Goal: Task Accomplishment & Management: Manage account settings

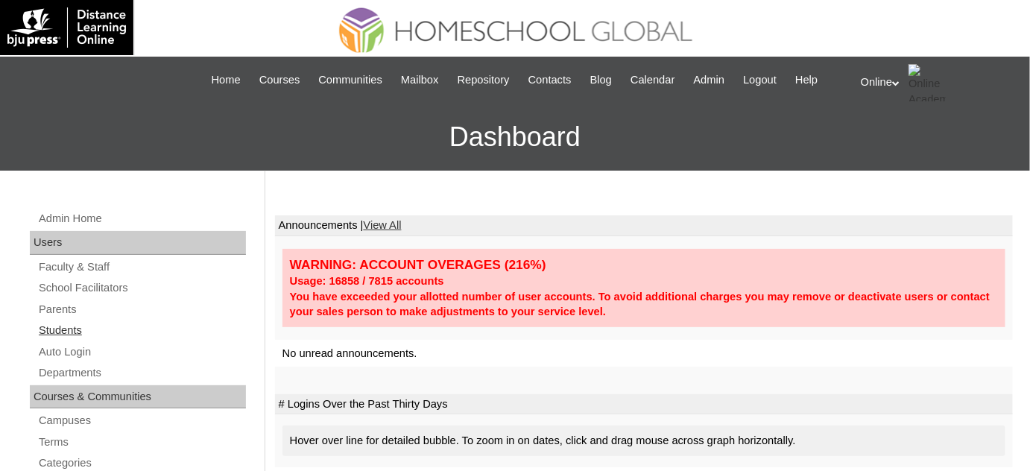
click at [92, 334] on link "Students" at bounding box center [141, 330] width 209 height 19
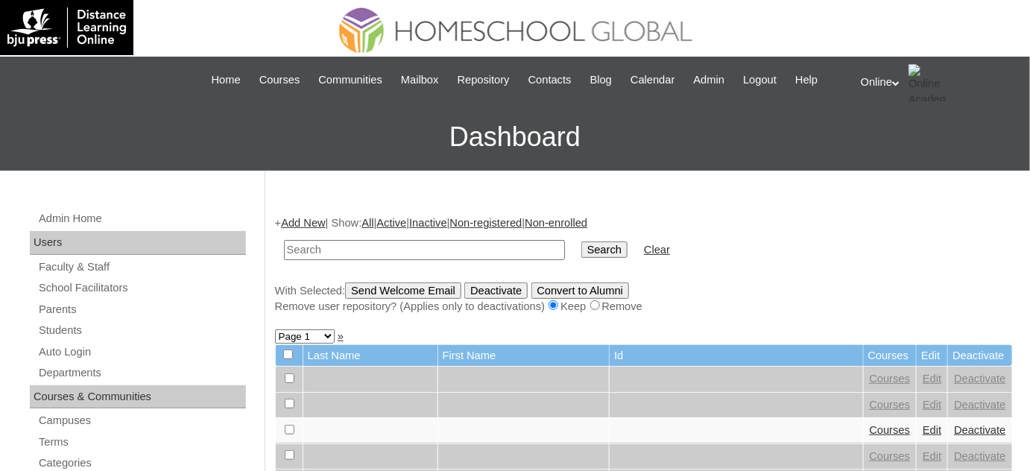
click at [392, 246] on input "text" at bounding box center [424, 250] width 281 height 20
type input "j"
type input "koen"
click at [581, 242] on input "Search" at bounding box center [604, 250] width 46 height 16
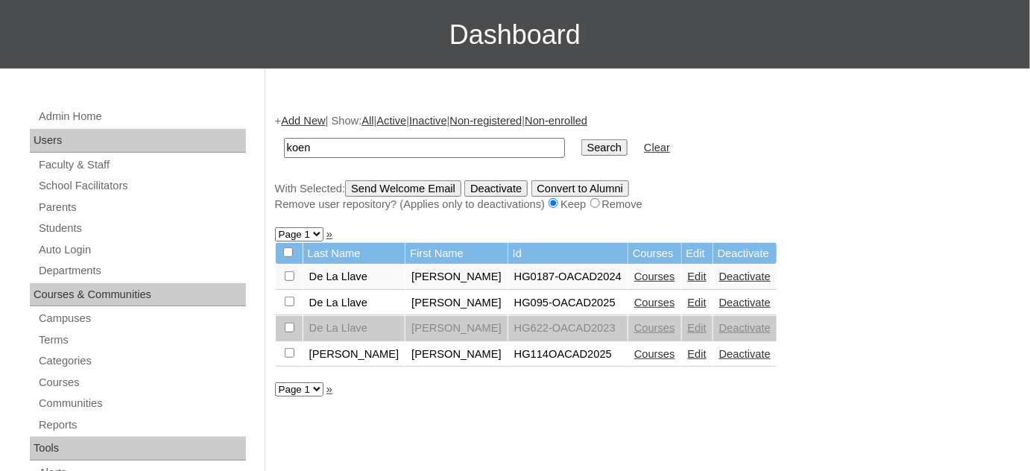
scroll to position [135, 0]
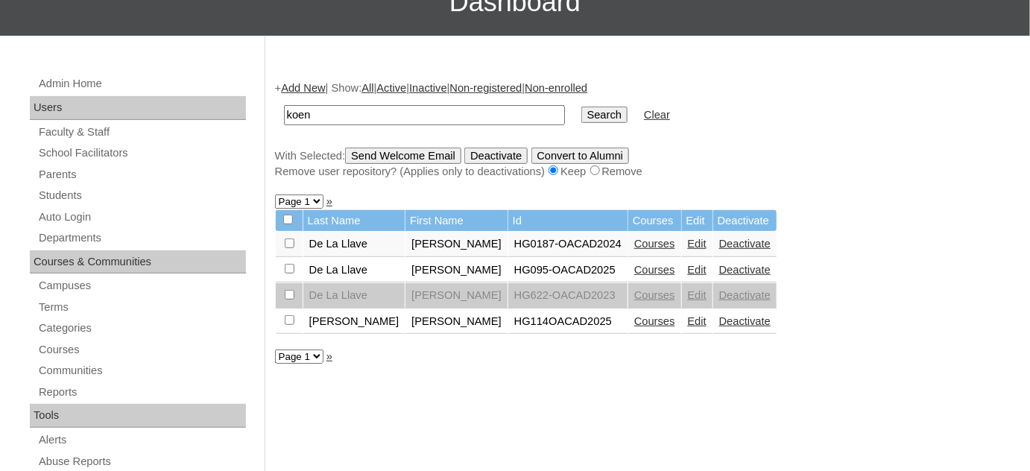
click at [688, 318] on link "Edit" at bounding box center [697, 321] width 19 height 12
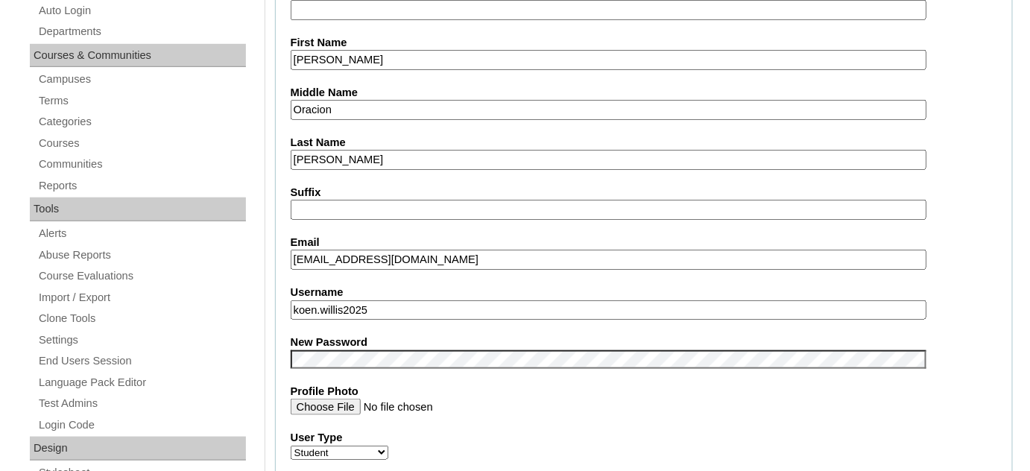
scroll to position [474, 0]
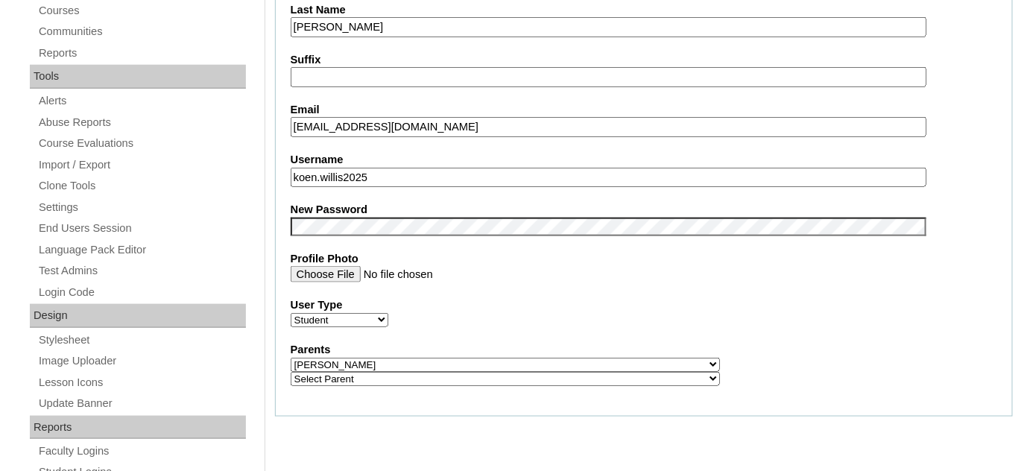
click at [480, 180] on fieldset "Account Information User Id HG114OACAD2025 Title First Name [PERSON_NAME] Middl…" at bounding box center [644, 94] width 738 height 645
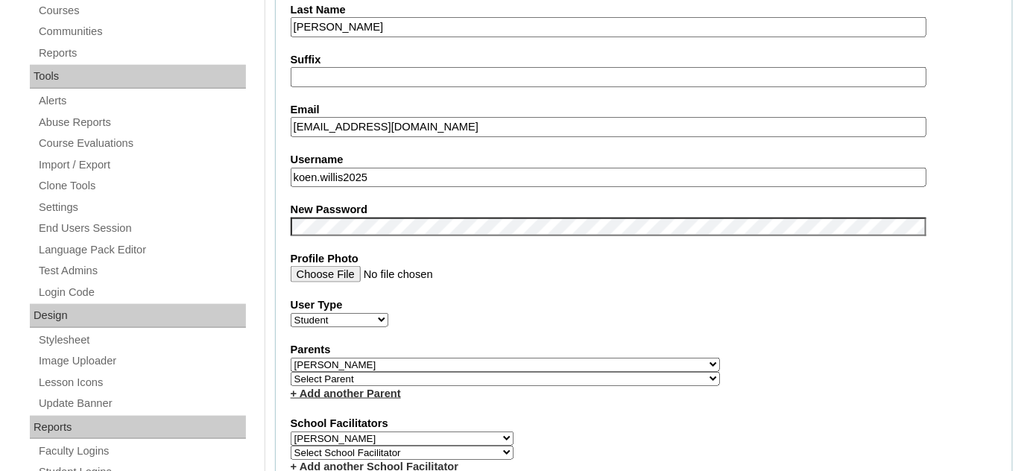
click at [482, 173] on input "koen.willis2025" at bounding box center [609, 178] width 636 height 20
click at [501, 209] on label "New Password" at bounding box center [644, 210] width 707 height 16
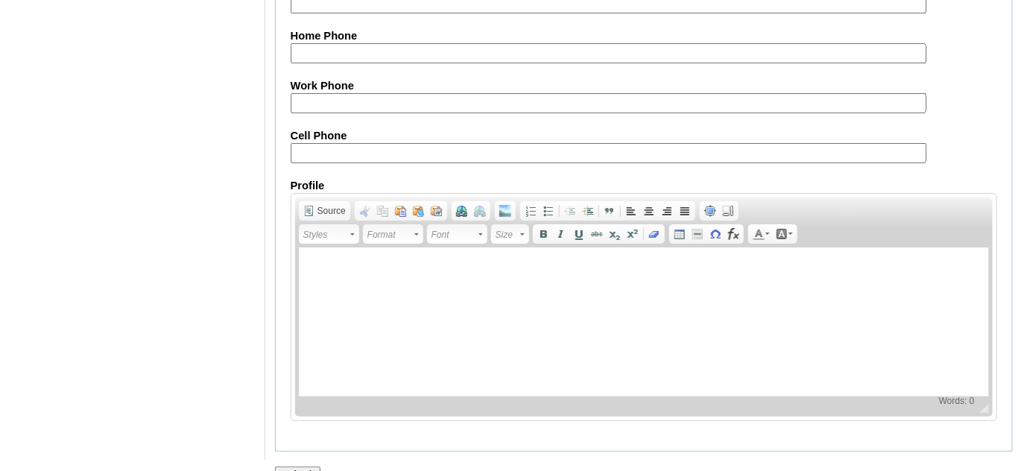
scroll to position [1791, 0]
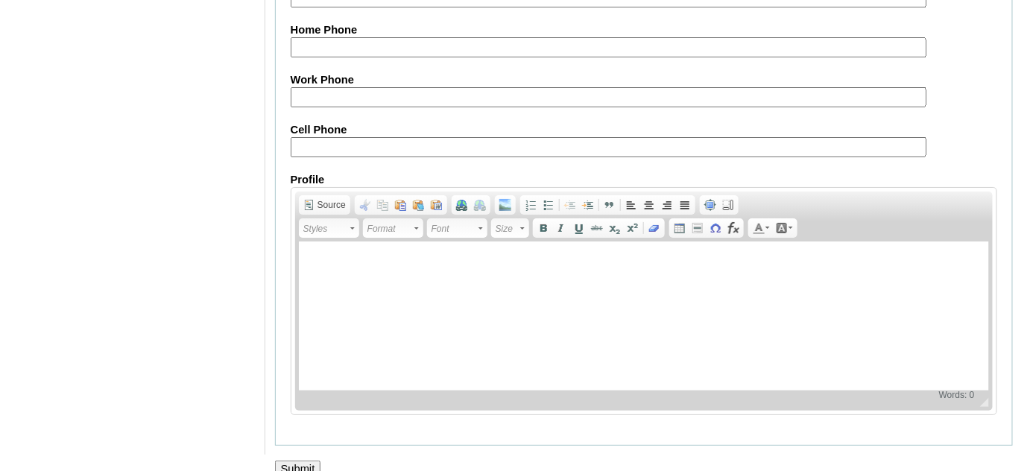
click at [312, 461] on input "Submit" at bounding box center [298, 469] width 46 height 16
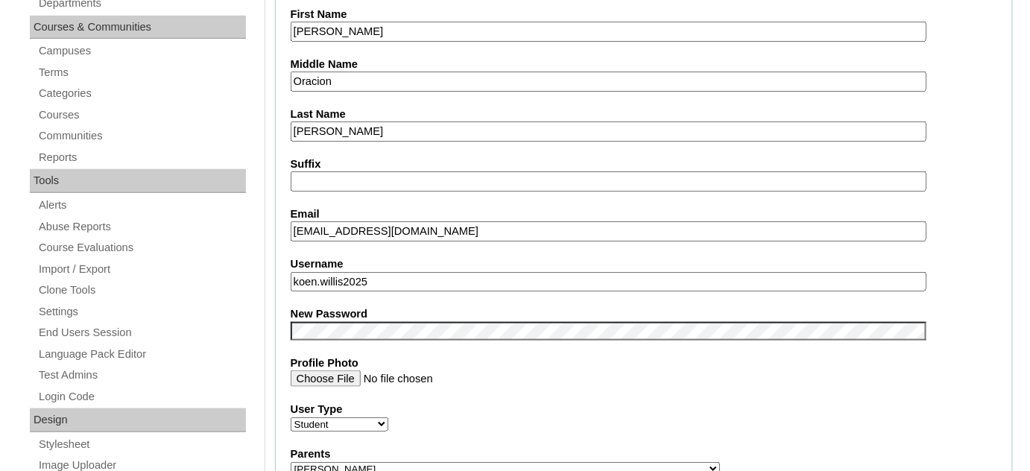
scroll to position [368, 0]
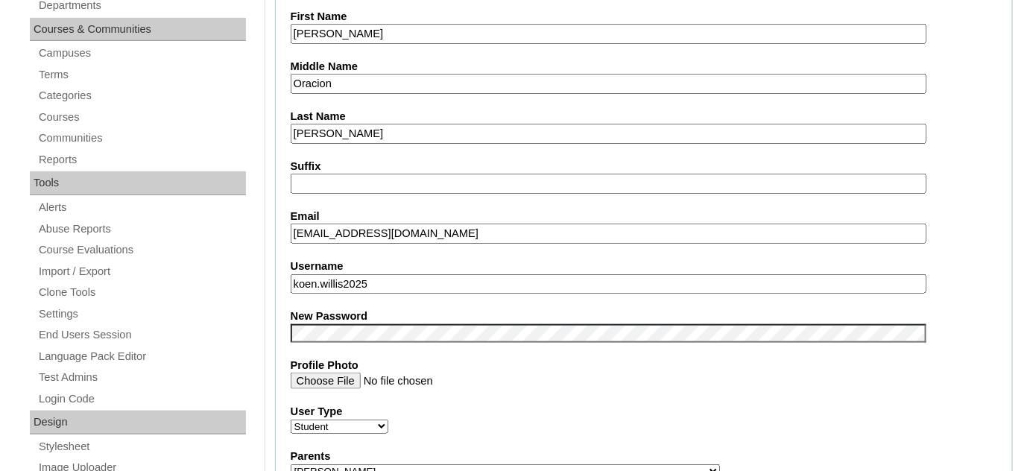
click at [558, 413] on div "User Type Faculty Staff Student Parents School Facilitators" at bounding box center [644, 419] width 707 height 30
